Goal: Information Seeking & Learning: Find specific fact

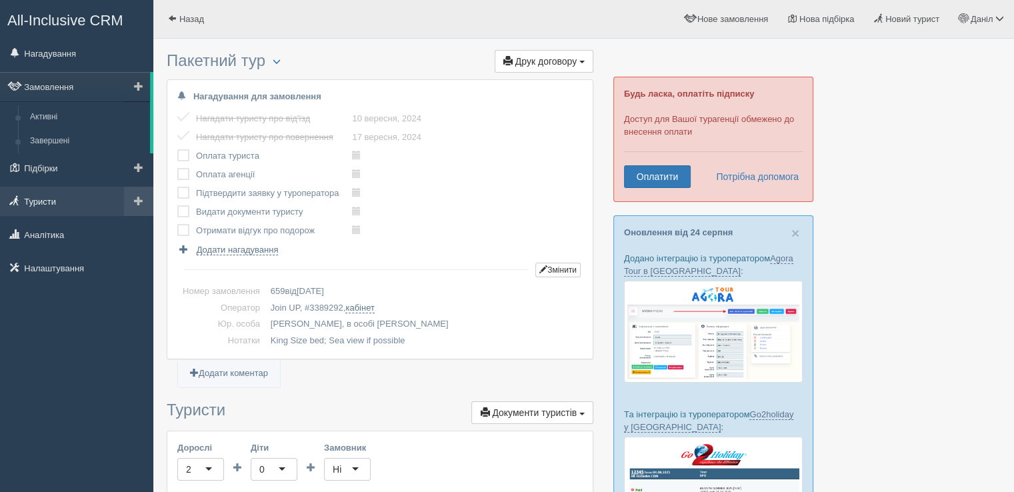
click at [58, 198] on link "Туристи" at bounding box center [76, 201] width 153 height 29
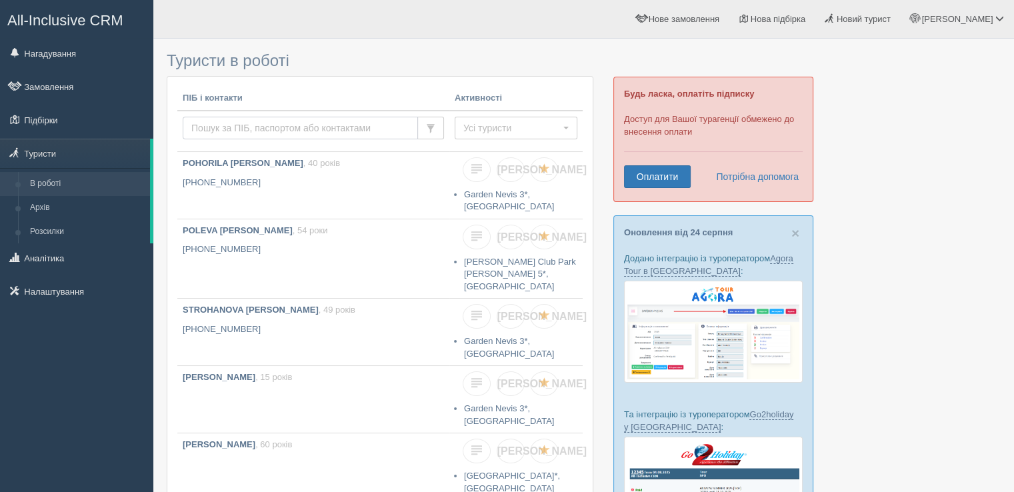
click at [246, 123] on input "text" at bounding box center [300, 128] width 235 height 23
type input "reznik"
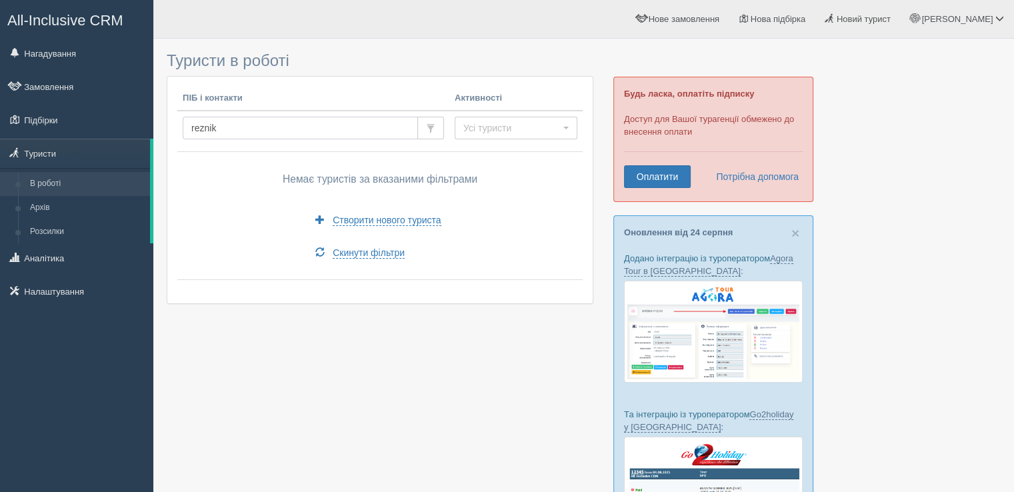
click at [227, 129] on input "reznik" at bounding box center [300, 128] width 235 height 23
type input "ryznyk"
click at [201, 123] on input "ryznyk" at bounding box center [300, 128] width 235 height 23
drag, startPoint x: 207, startPoint y: 125, endPoint x: 216, endPoint y: 129, distance: 9.9
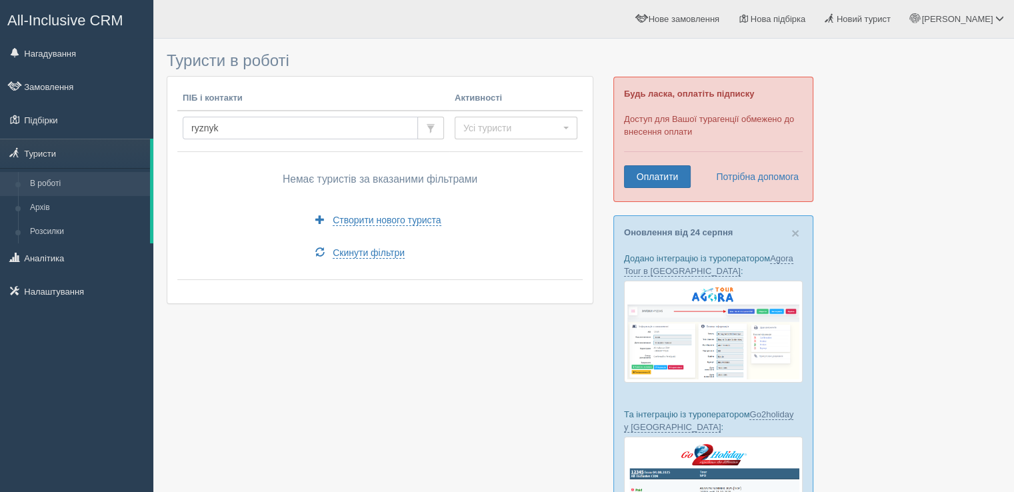
click at [216, 129] on input "ryznyk" at bounding box center [300, 128] width 235 height 23
click at [201, 123] on input "ryznyk" at bounding box center [300, 128] width 235 height 23
type input "[PERSON_NAME]"
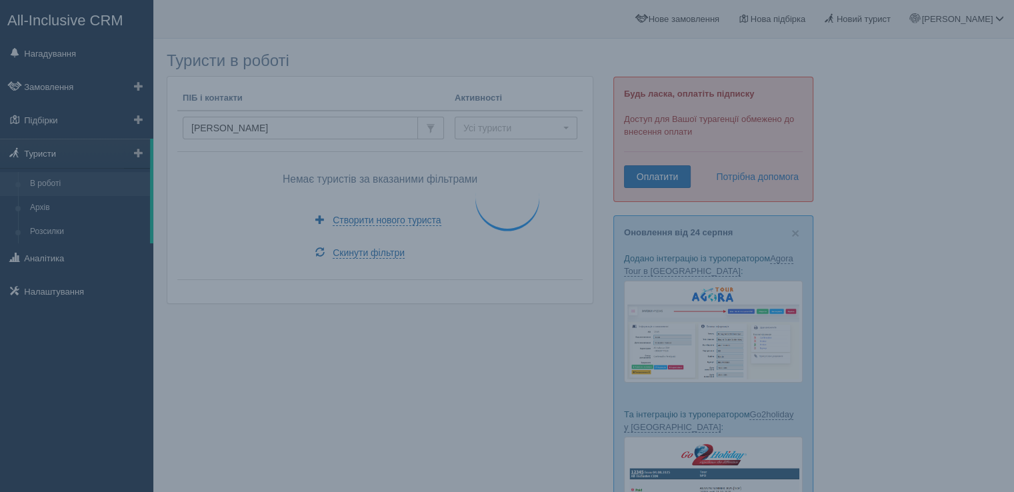
drag, startPoint x: 70, startPoint y: 151, endPoint x: 137, endPoint y: 140, distance: 67.5
click at [71, 150] on link "Туристи" at bounding box center [75, 153] width 150 height 29
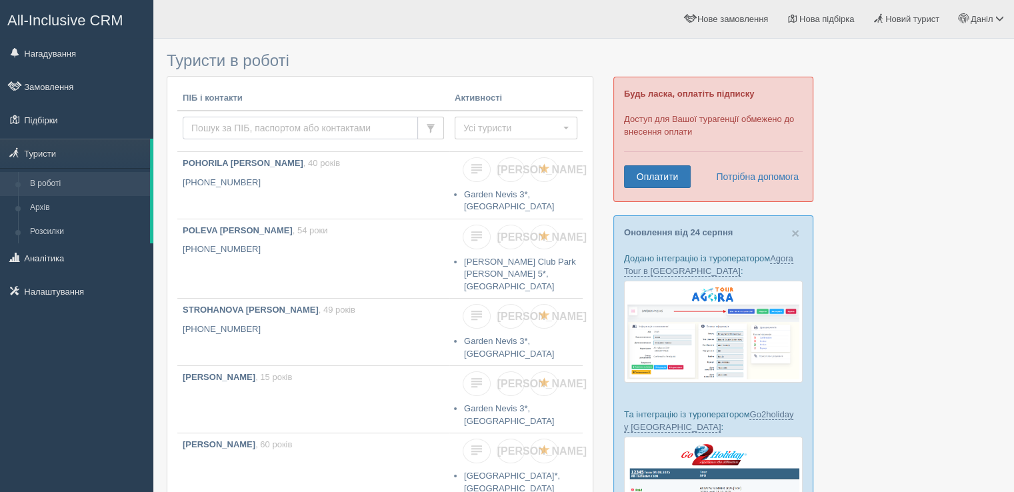
click at [231, 117] on input "text" at bounding box center [300, 128] width 235 height 23
type input "[PERSON_NAME]"
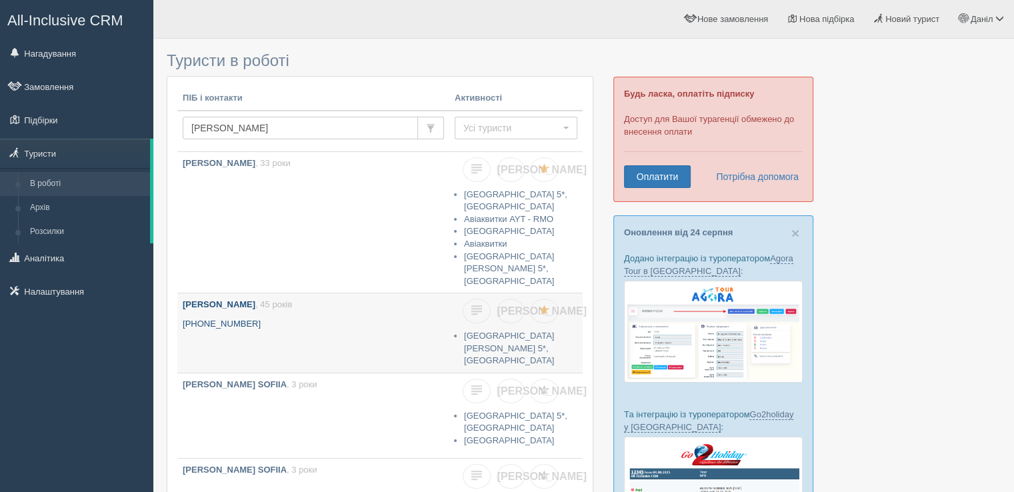
click at [307, 320] on p "+380 98 776 1653" at bounding box center [313, 324] width 261 height 13
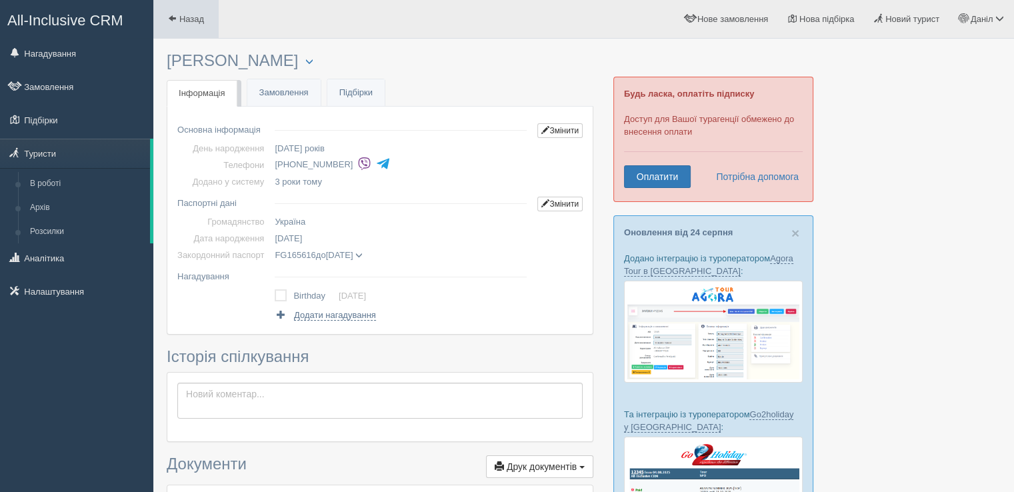
click at [179, 11] on link "Назад" at bounding box center [185, 19] width 65 height 38
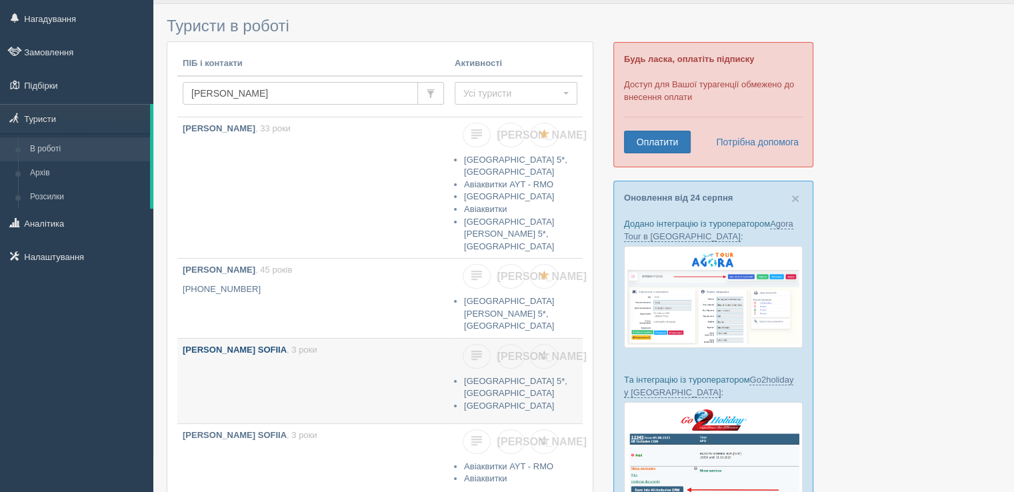
scroll to position [67, 0]
